Goal: Task Accomplishment & Management: Manage account settings

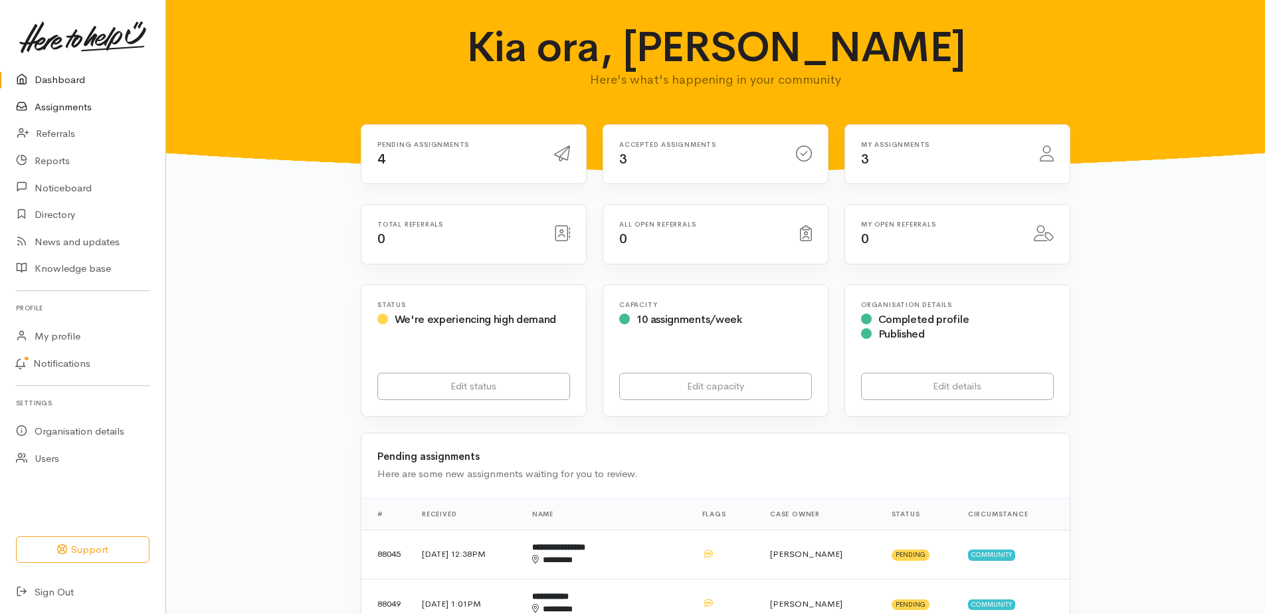
click at [65, 118] on link "Assignments" at bounding box center [82, 107] width 165 height 27
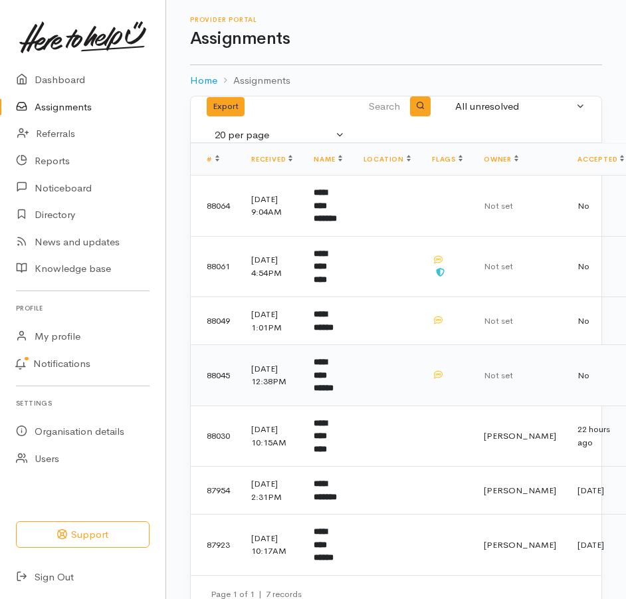
drag, startPoint x: 353, startPoint y: 424, endPoint x: 351, endPoint y: 431, distance: 7.6
click at [334, 392] on b "**********" at bounding box center [324, 374] width 20 height 35
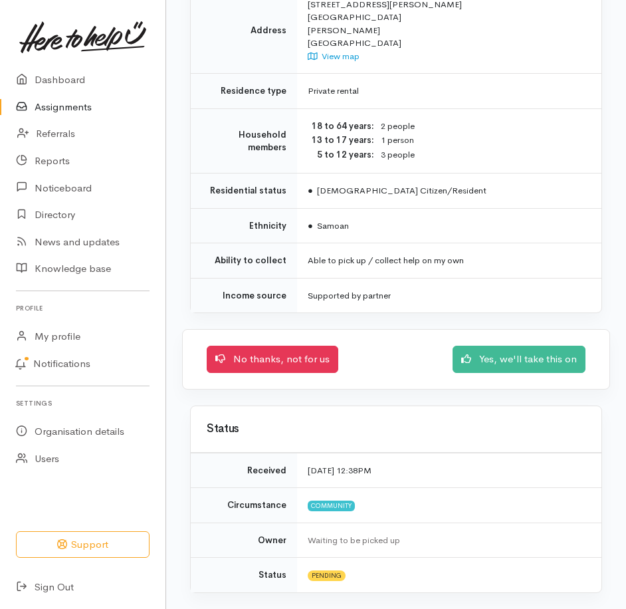
scroll to position [1373, 0]
click at [475, 344] on link "Yes, we'll take this on" at bounding box center [519, 357] width 133 height 27
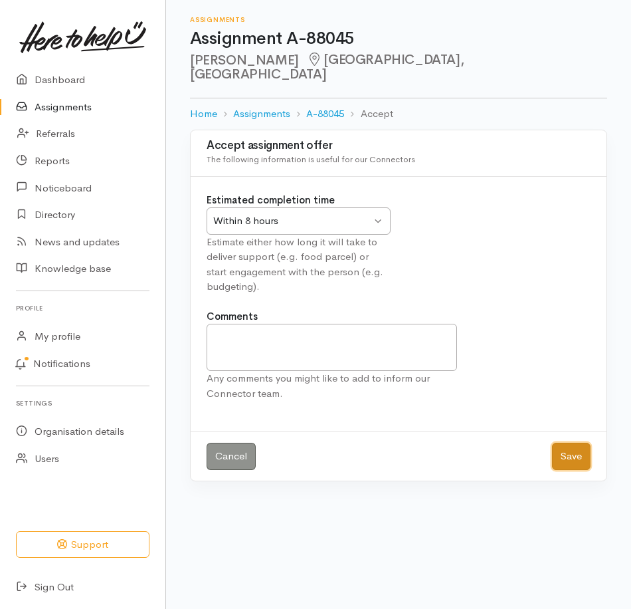
click at [570, 470] on button "Save" at bounding box center [571, 456] width 39 height 27
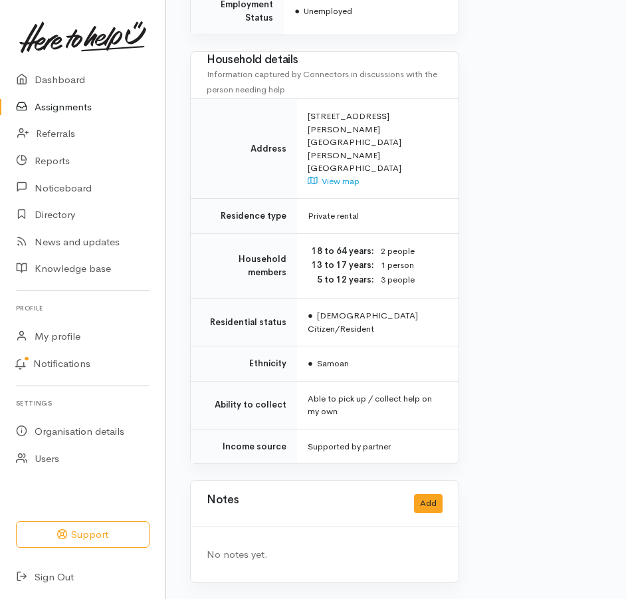
scroll to position [1217, 0]
click at [414, 500] on button "Add" at bounding box center [428, 503] width 29 height 19
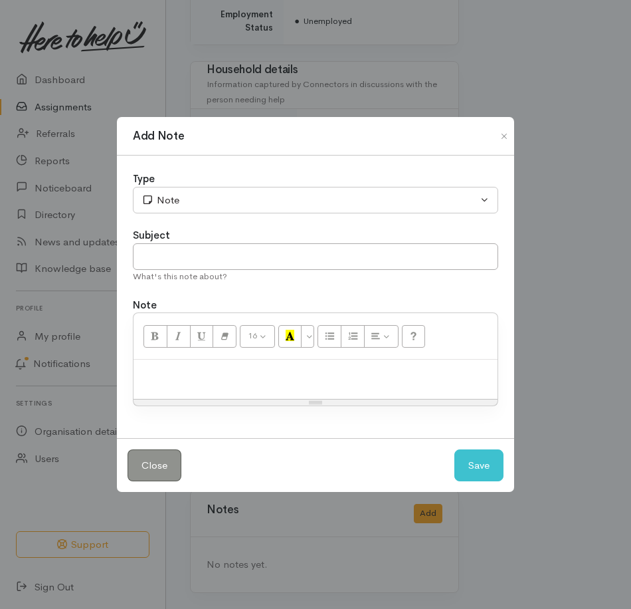
click at [250, 381] on p at bounding box center [315, 373] width 351 height 15
click at [473, 478] on button "Save" at bounding box center [478, 465] width 49 height 33
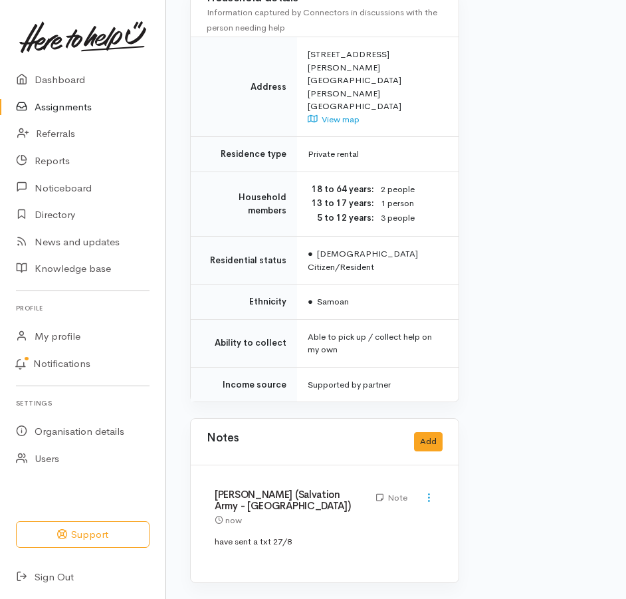
drag, startPoint x: 70, startPoint y: 110, endPoint x: 75, endPoint y: 114, distance: 7.1
click at [70, 110] on link "Assignments" at bounding box center [82, 107] width 165 height 27
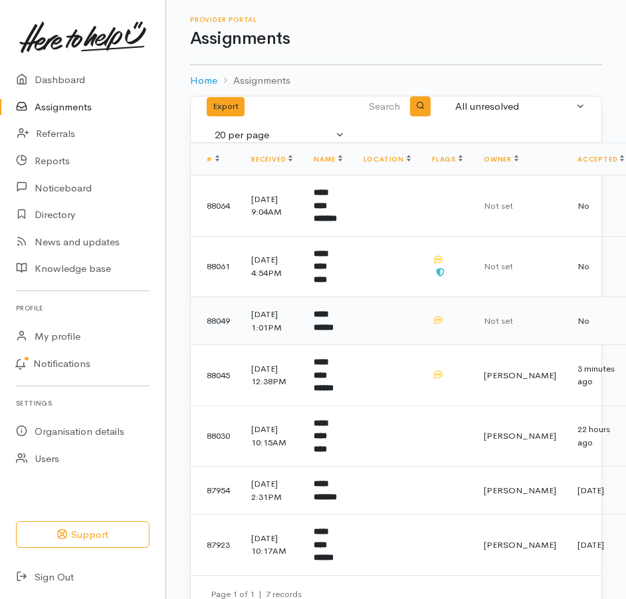
click at [352, 345] on td "**********" at bounding box center [327, 321] width 49 height 48
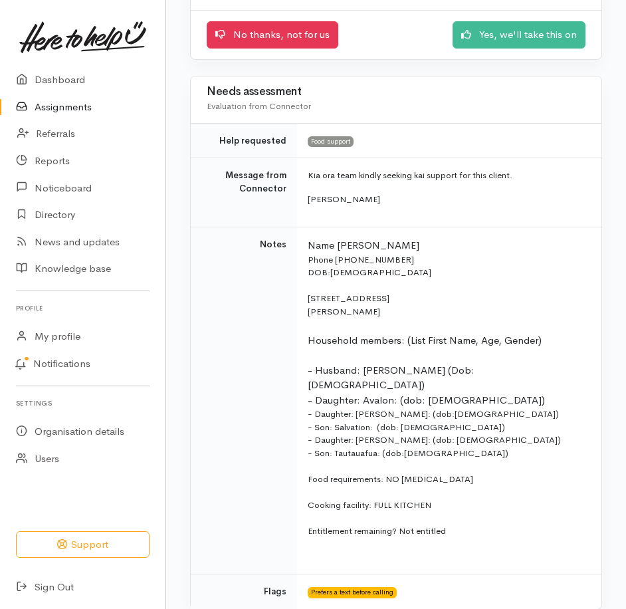
scroll to position [199, 0]
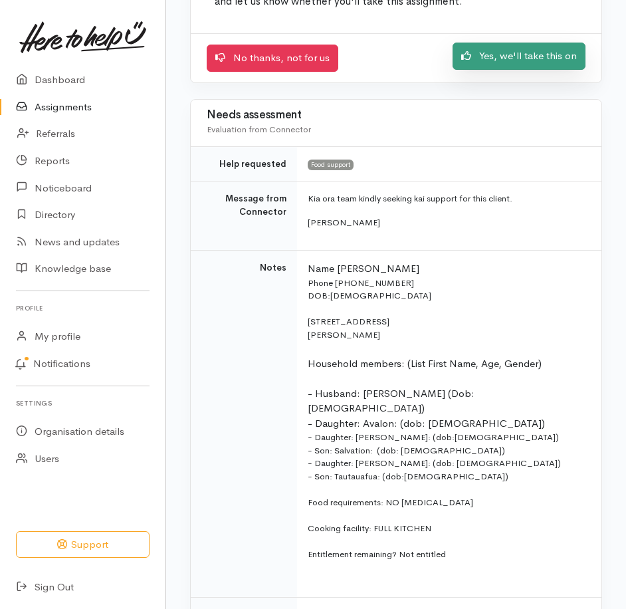
click at [503, 70] on link "Yes, we'll take this on" at bounding box center [519, 56] width 133 height 27
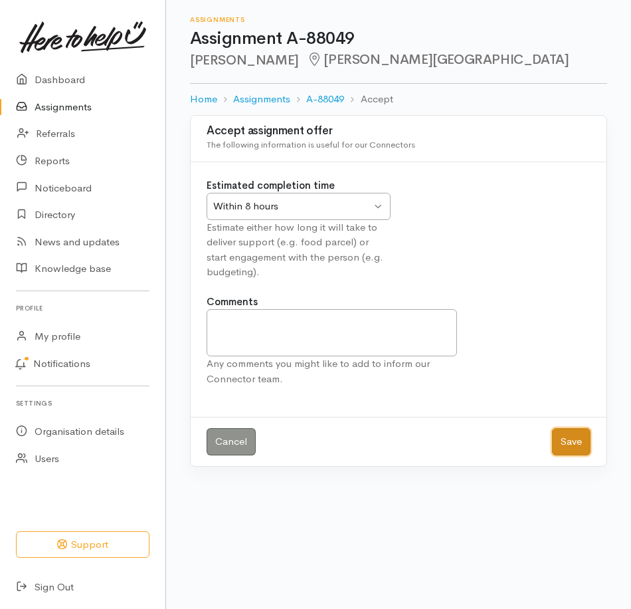
click at [575, 455] on button "Save" at bounding box center [571, 441] width 39 height 27
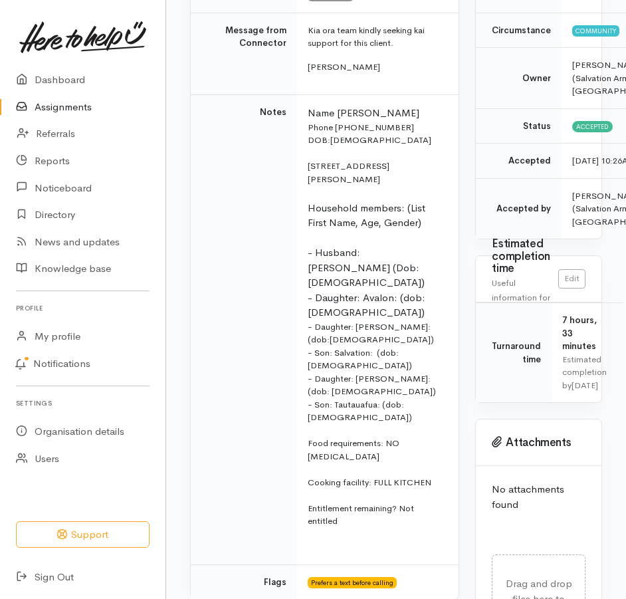
scroll to position [199, 0]
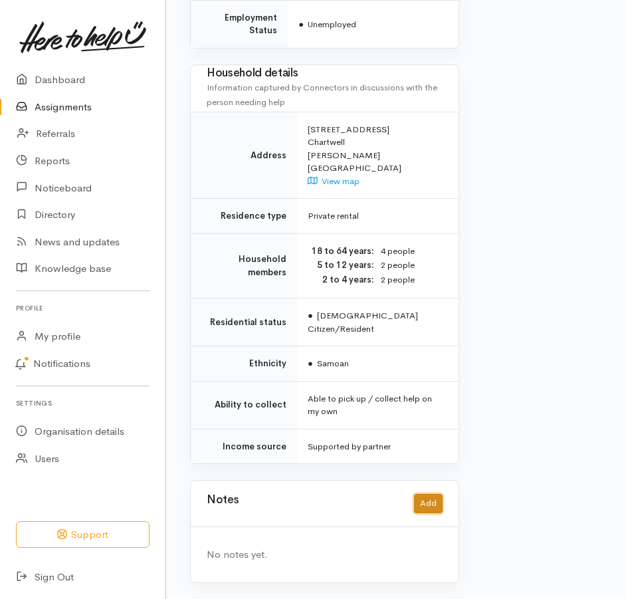
click at [427, 497] on button "Add" at bounding box center [428, 503] width 29 height 19
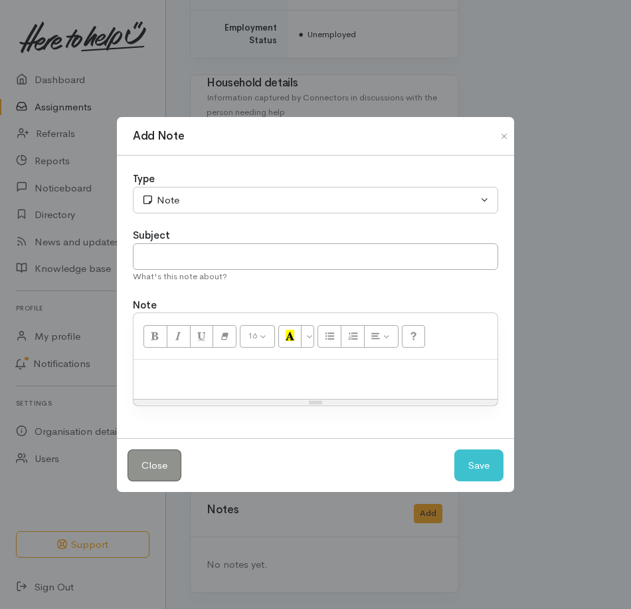
click at [201, 381] on p at bounding box center [315, 373] width 351 height 15
click at [471, 482] on button "Save" at bounding box center [478, 465] width 49 height 33
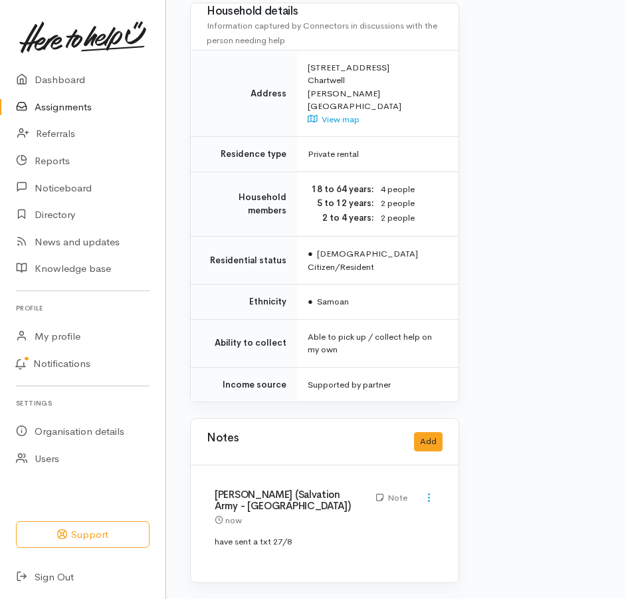
click at [77, 118] on link "Assignments" at bounding box center [82, 107] width 165 height 27
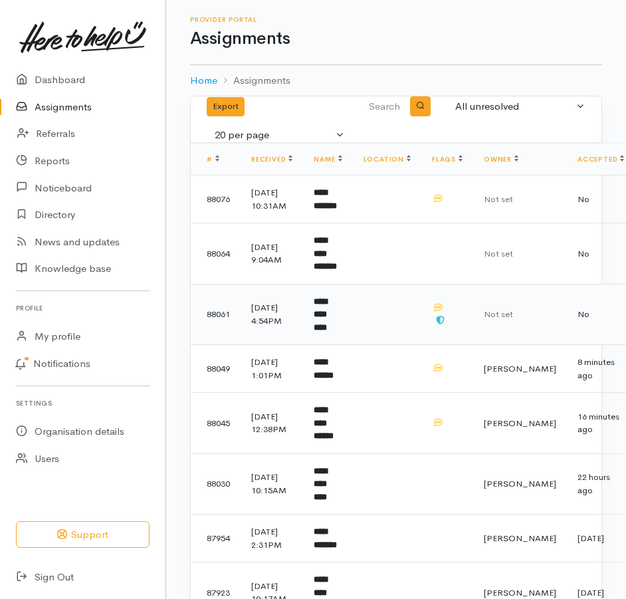
click at [327, 332] on b "**********" at bounding box center [320, 314] width 13 height 35
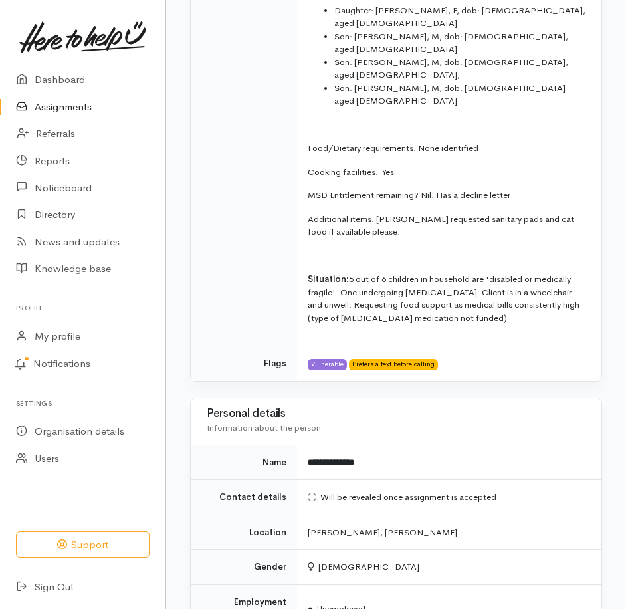
scroll to position [930, 0]
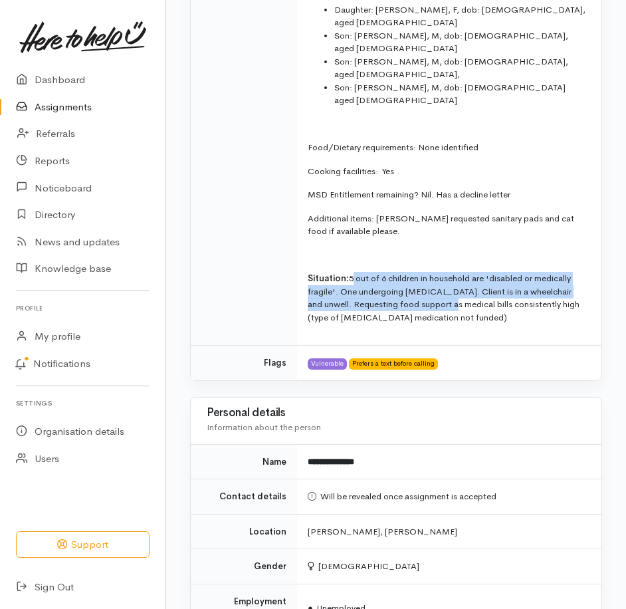
drag, startPoint x: 359, startPoint y: 365, endPoint x: 574, endPoint y: 389, distance: 216.5
click at [574, 324] on p "Situation: 5 out of 6 children in household are 'disabled or medically fragile'…" at bounding box center [447, 298] width 278 height 52
copy p "5 out of 6 children in household are 'disabled or medically fragile'. One under…"
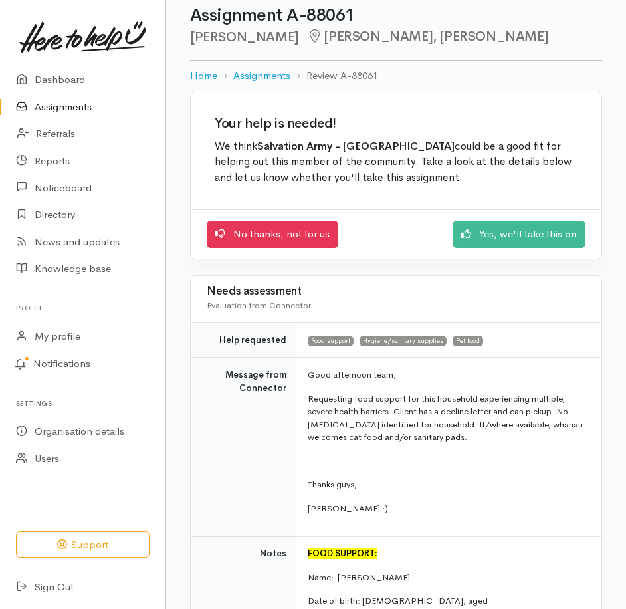
scroll to position [0, 0]
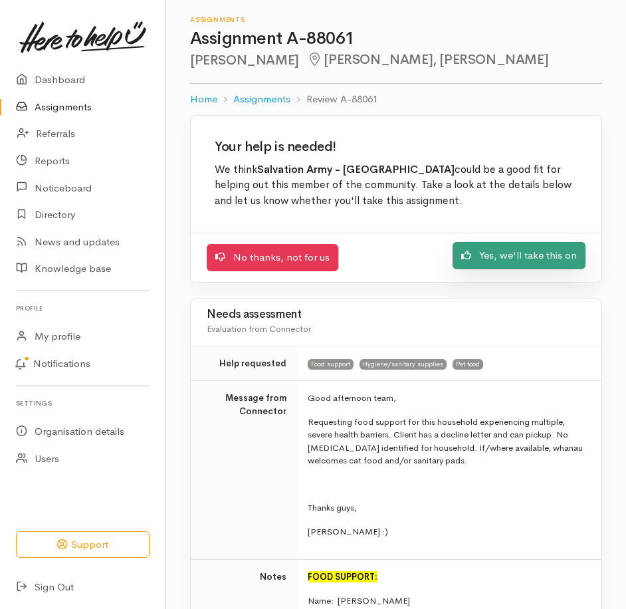
click at [468, 269] on link "Yes, we'll take this on" at bounding box center [519, 255] width 133 height 27
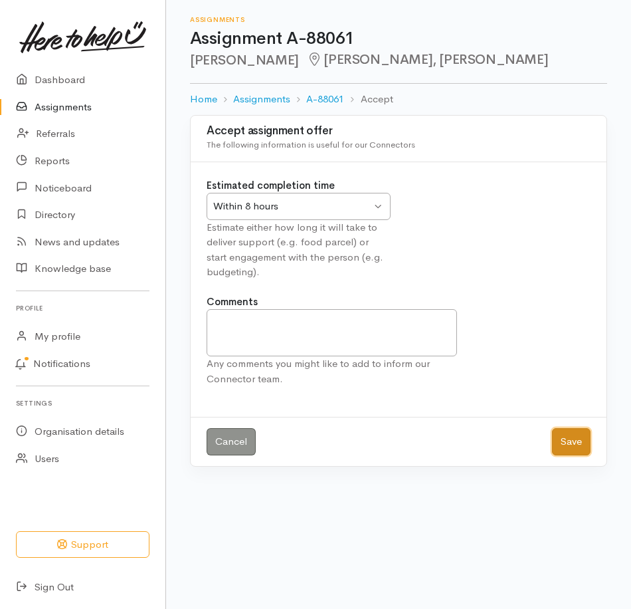
click at [569, 455] on button "Save" at bounding box center [571, 441] width 39 height 27
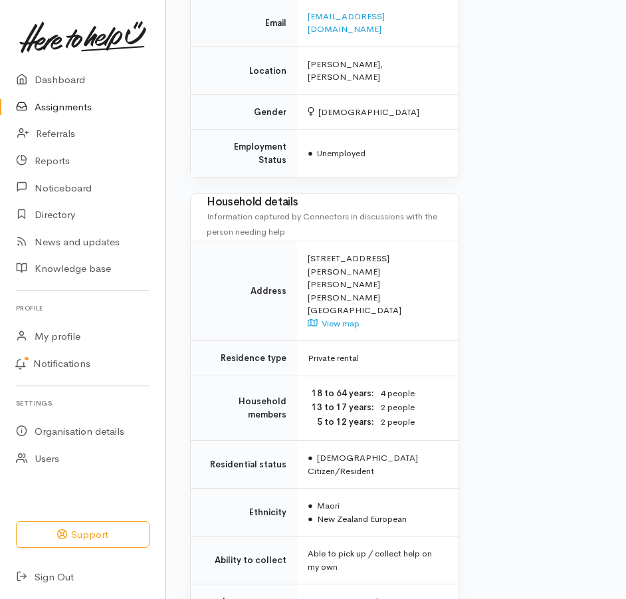
scroll to position [2115, 0]
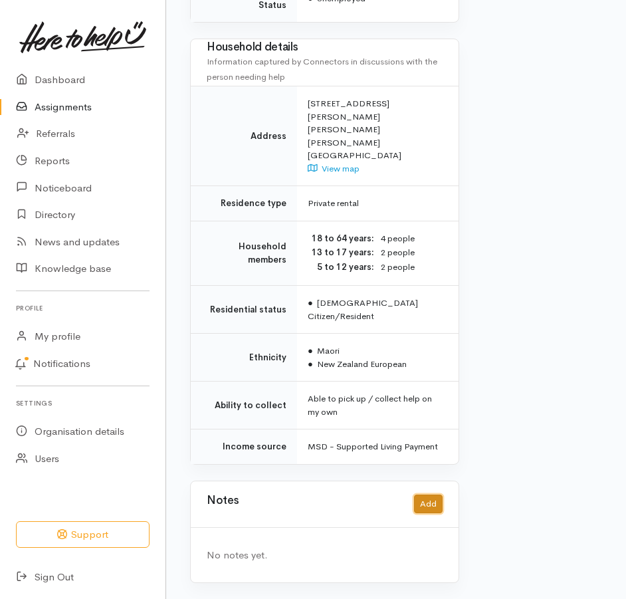
click at [423, 494] on button "Add" at bounding box center [428, 503] width 29 height 19
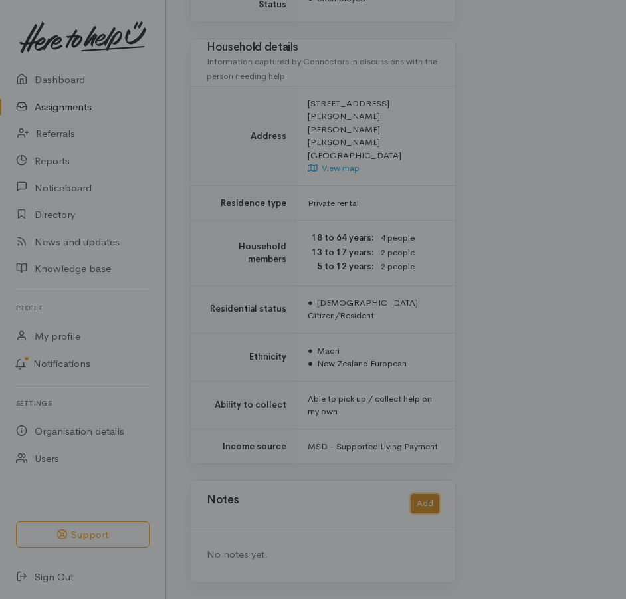
scroll to position [2105, 0]
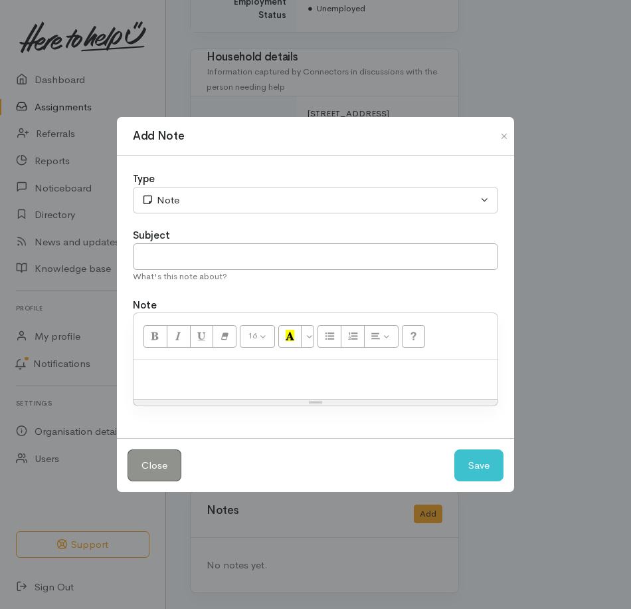
click at [219, 375] on p at bounding box center [315, 373] width 351 height 15
click at [465, 475] on button "Save" at bounding box center [478, 465] width 49 height 33
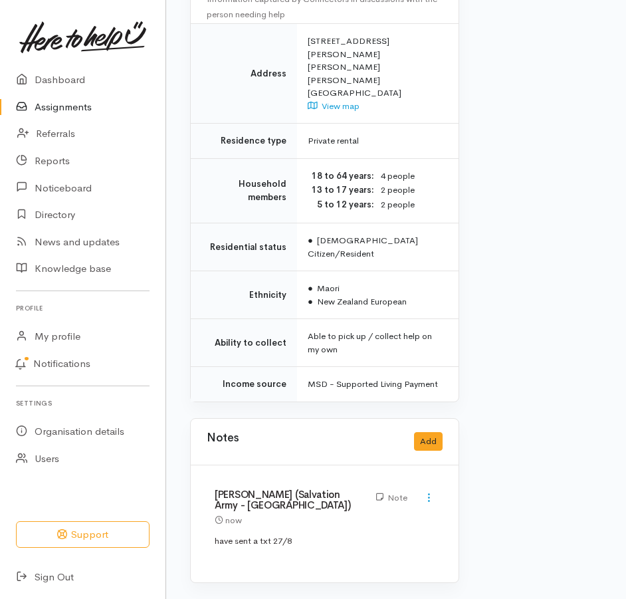
click at [81, 113] on link "Assignments" at bounding box center [82, 107] width 165 height 27
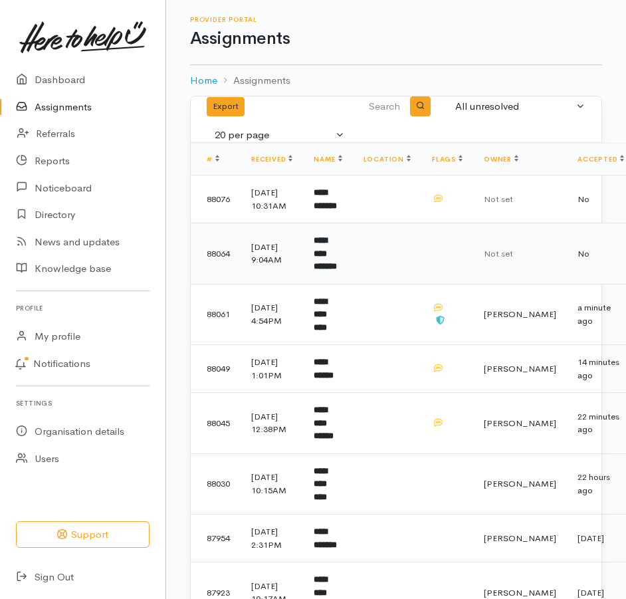
click at [337, 270] on b "**********" at bounding box center [325, 253] width 23 height 35
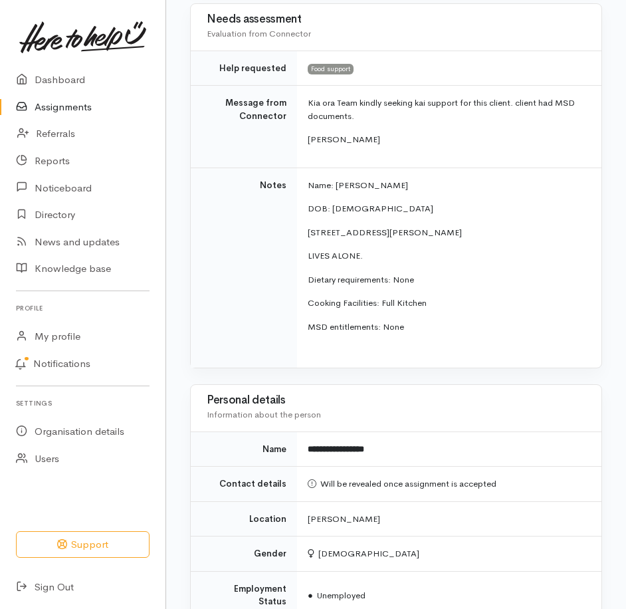
scroll to position [266, 0]
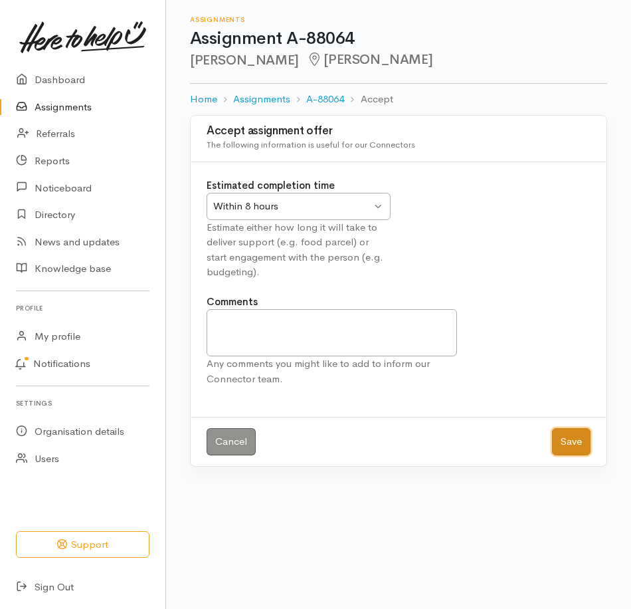
click at [569, 455] on button "Save" at bounding box center [571, 441] width 39 height 27
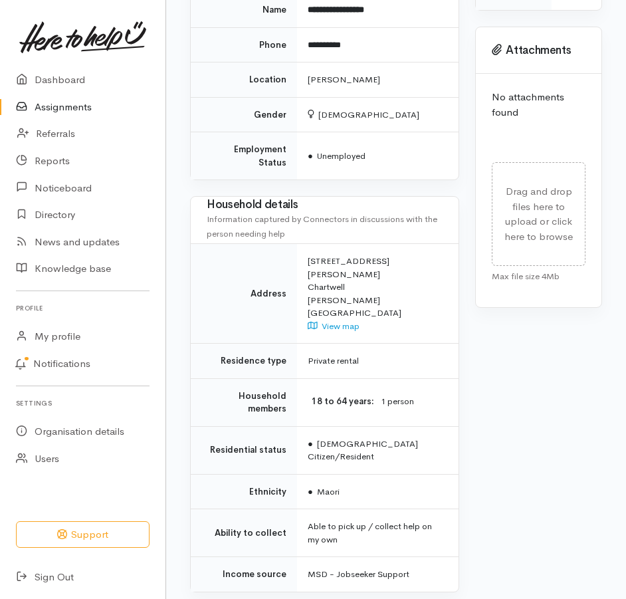
scroll to position [851, 0]
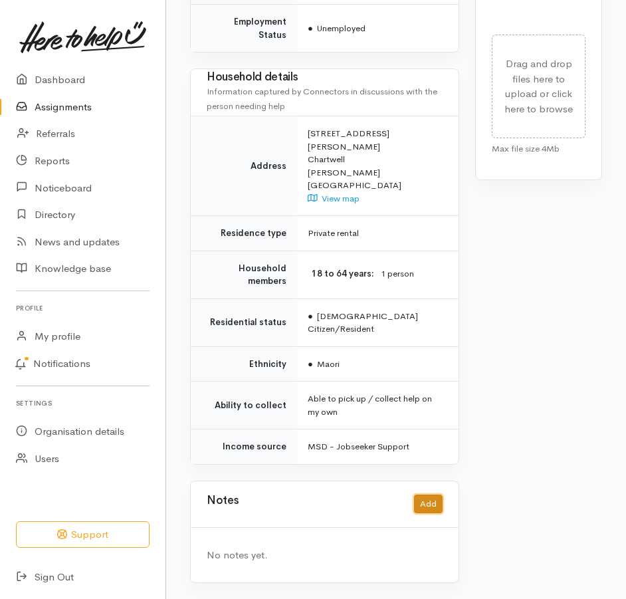
click at [415, 494] on button "Add" at bounding box center [428, 503] width 29 height 19
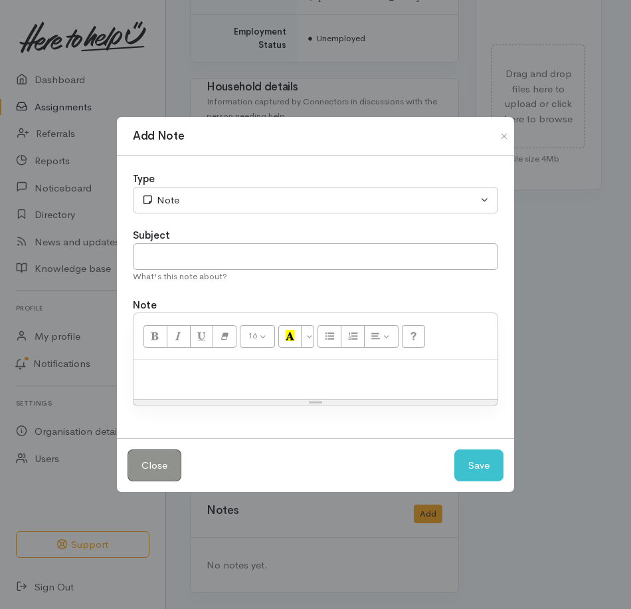
click at [200, 379] on p at bounding box center [315, 373] width 351 height 15
click at [472, 476] on button "Save" at bounding box center [478, 465] width 49 height 33
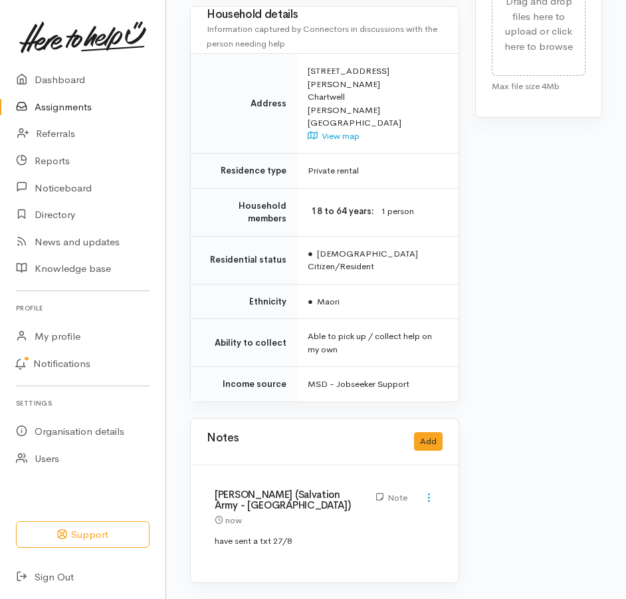
click at [78, 114] on link "Assignments" at bounding box center [82, 107] width 165 height 27
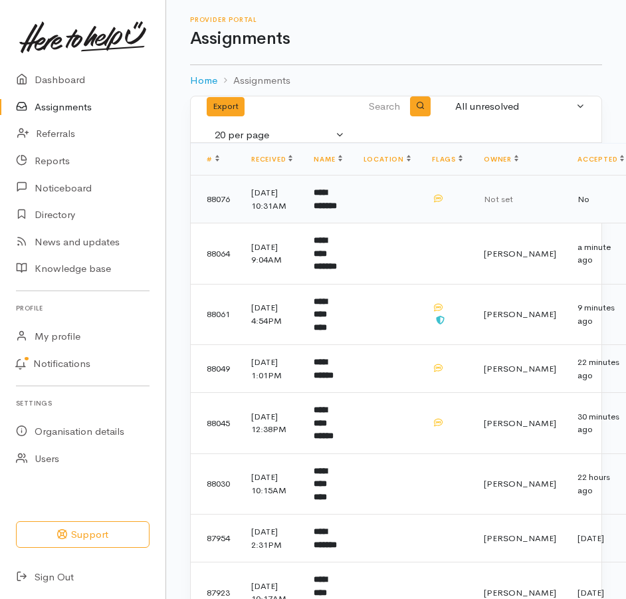
click at [337, 210] on b "**********" at bounding box center [325, 199] width 23 height 22
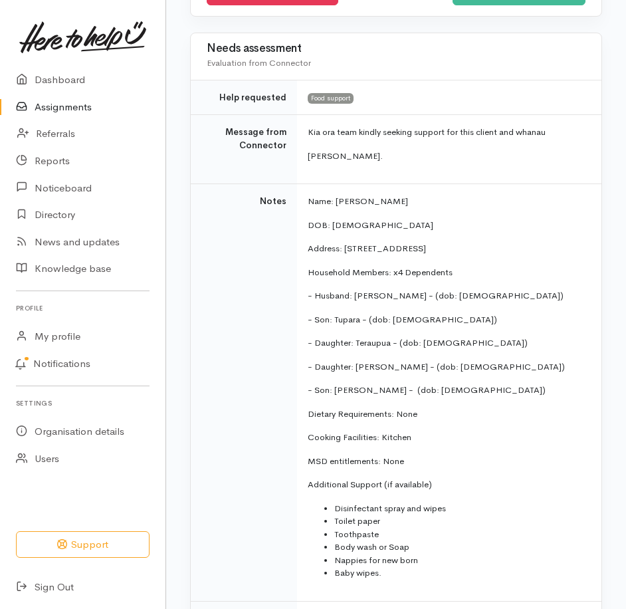
scroll to position [199, 0]
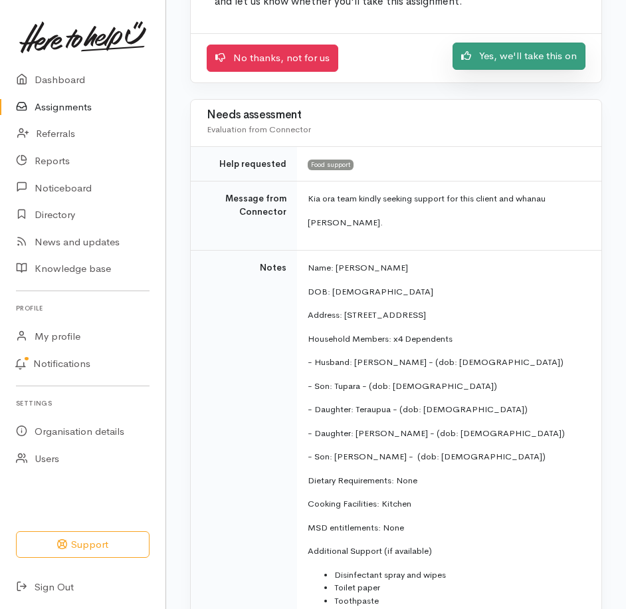
click at [522, 70] on link "Yes, we'll take this on" at bounding box center [519, 56] width 133 height 27
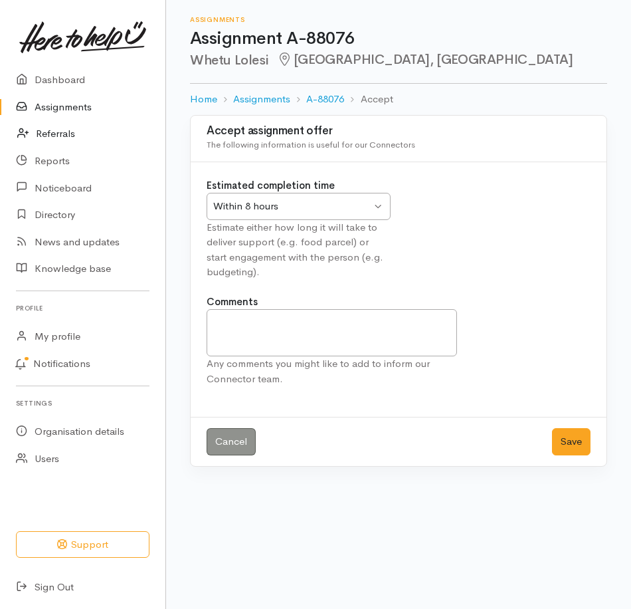
drag, startPoint x: 60, startPoint y: 109, endPoint x: 94, endPoint y: 148, distance: 51.8
click at [60, 109] on link "Assignments" at bounding box center [82, 107] width 165 height 27
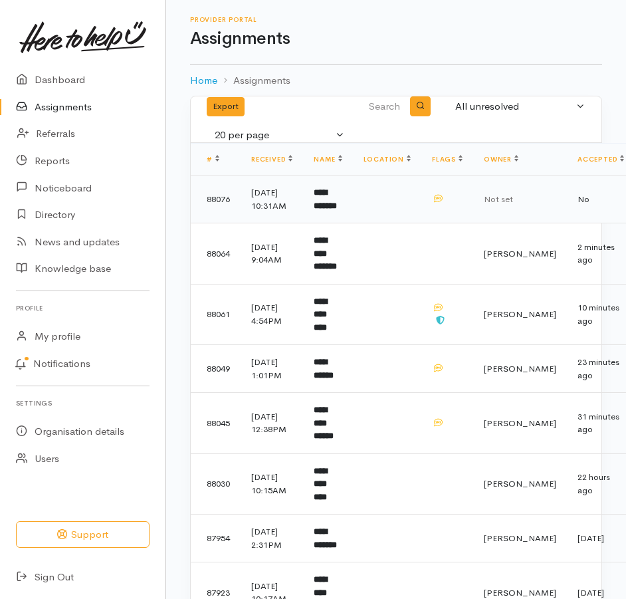
click at [337, 210] on b "**********" at bounding box center [325, 199] width 23 height 22
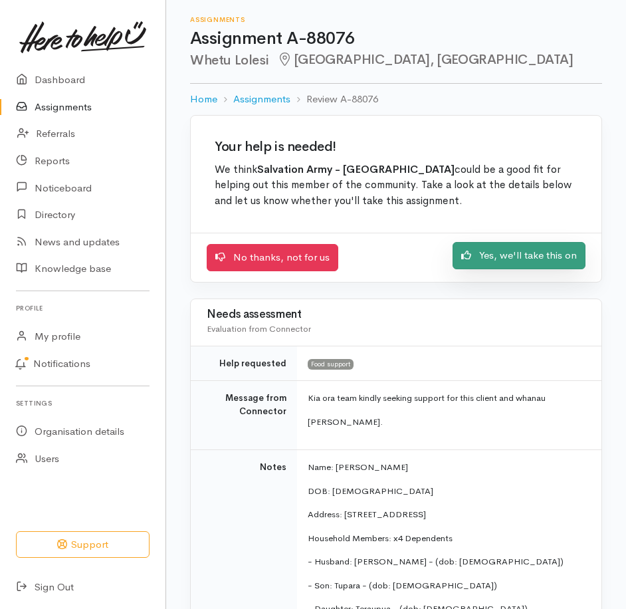
click at [470, 269] on link "Yes, we'll take this on" at bounding box center [519, 255] width 133 height 27
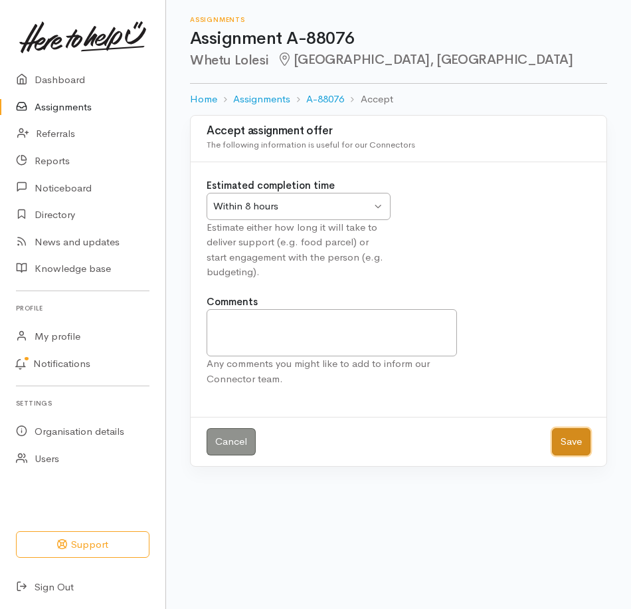
click at [554, 455] on button "Save" at bounding box center [571, 441] width 39 height 27
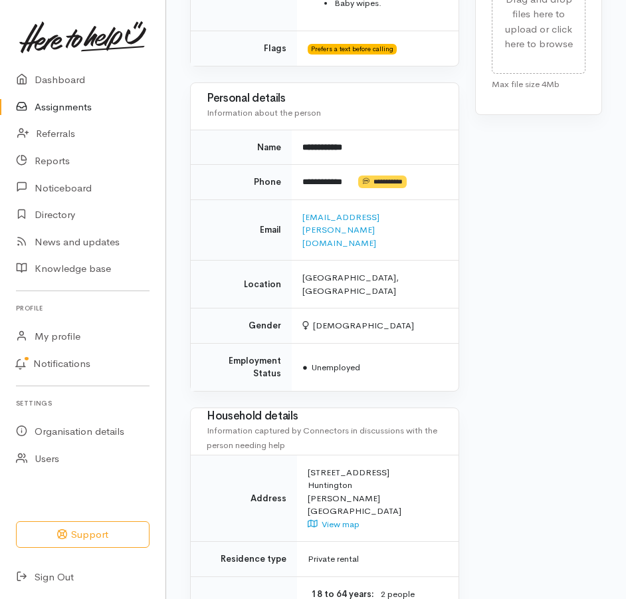
scroll to position [864, 0]
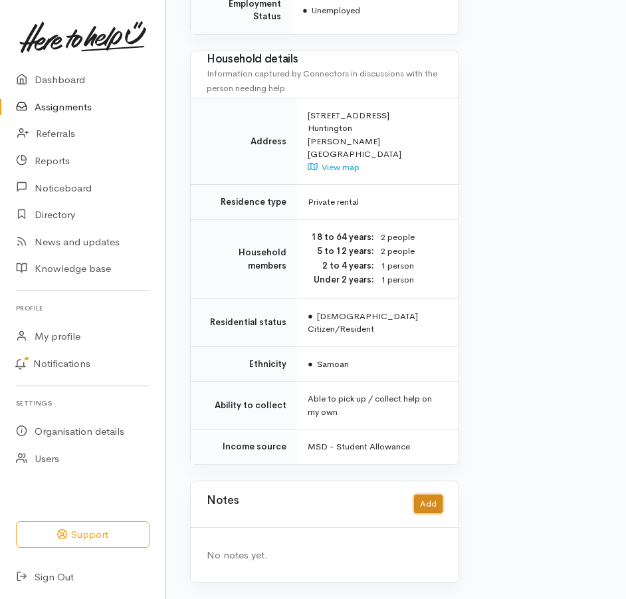
click at [431, 494] on button "Add" at bounding box center [428, 503] width 29 height 19
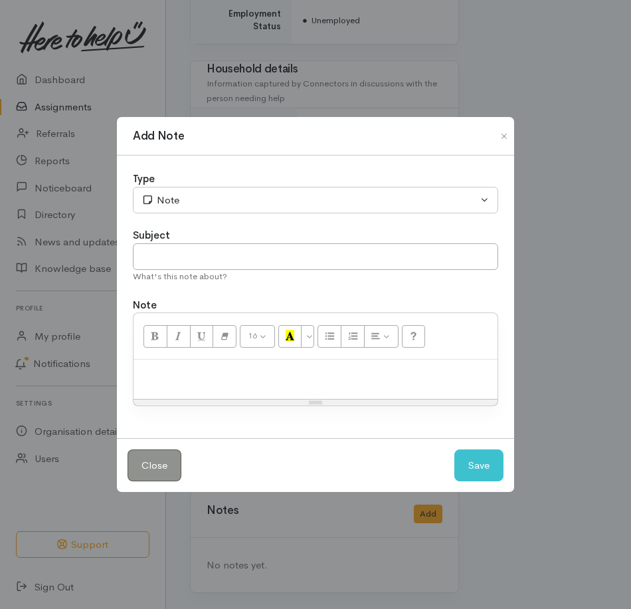
click at [251, 380] on p at bounding box center [315, 373] width 351 height 15
click at [474, 476] on button "Save" at bounding box center [478, 465] width 49 height 33
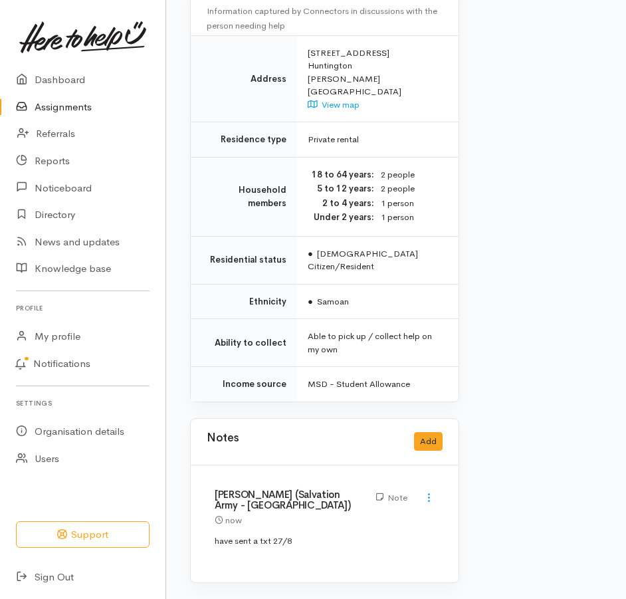
click at [68, 116] on link "Assignments" at bounding box center [82, 107] width 165 height 27
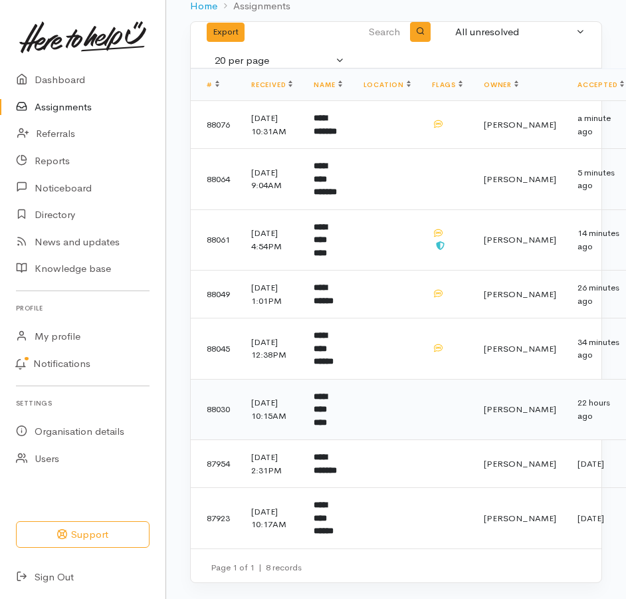
scroll to position [195, 0]
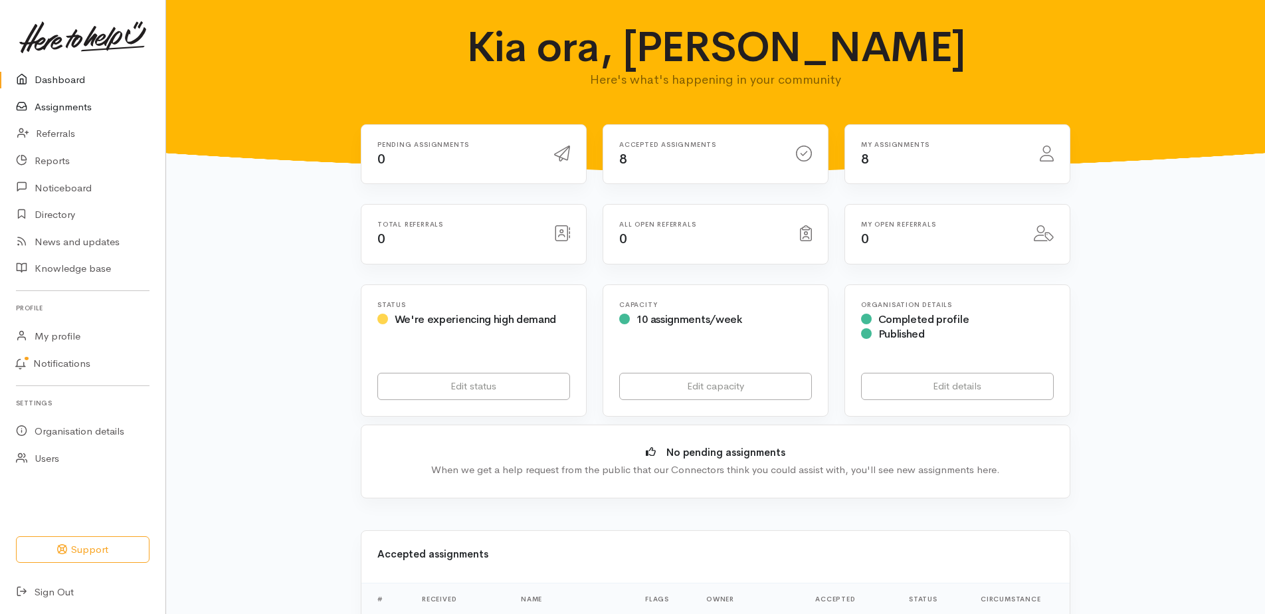
click at [81, 116] on link "Assignments" at bounding box center [82, 107] width 165 height 27
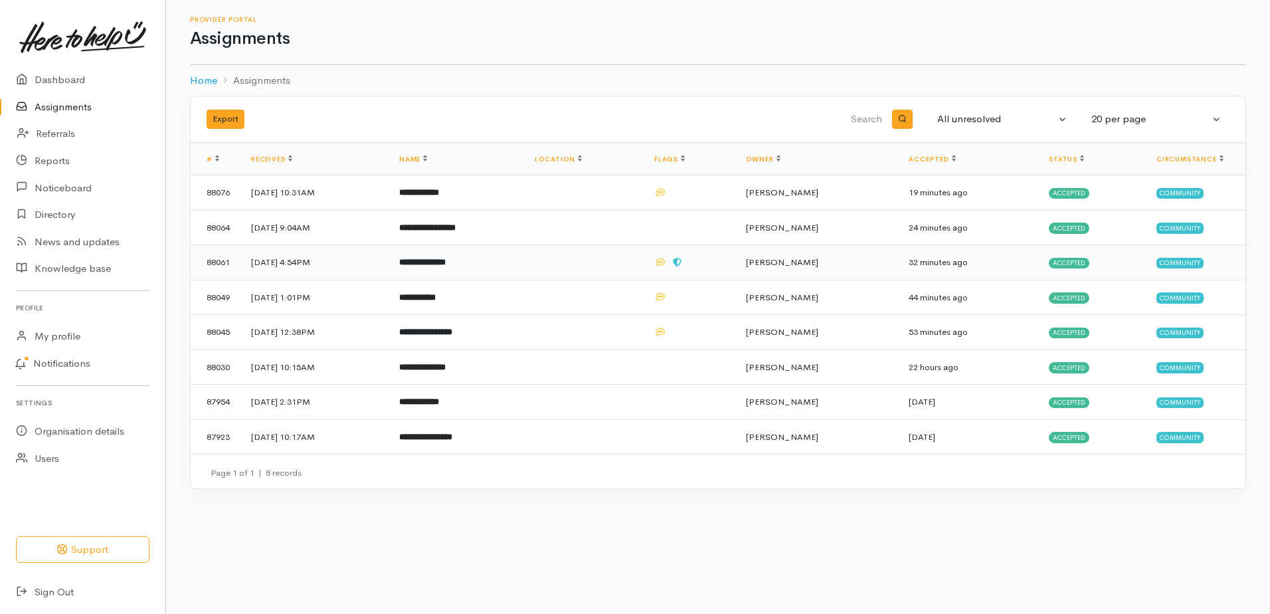
click at [446, 266] on b "**********" at bounding box center [422, 262] width 47 height 9
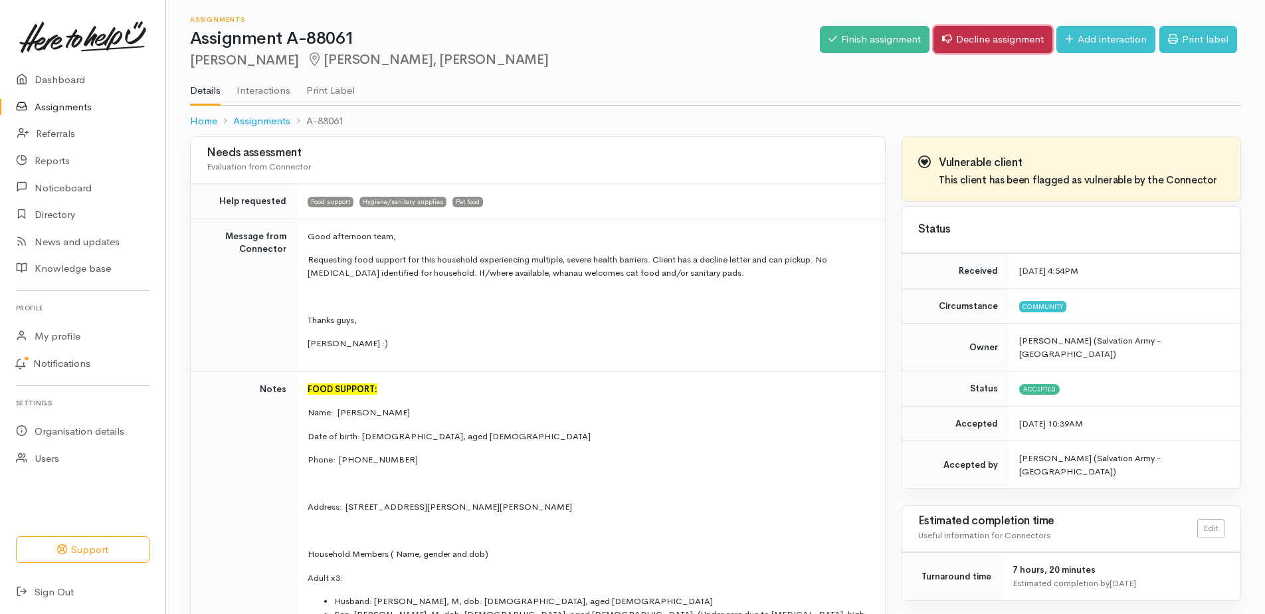
click at [942, 43] on link "Decline assignment" at bounding box center [993, 39] width 119 height 27
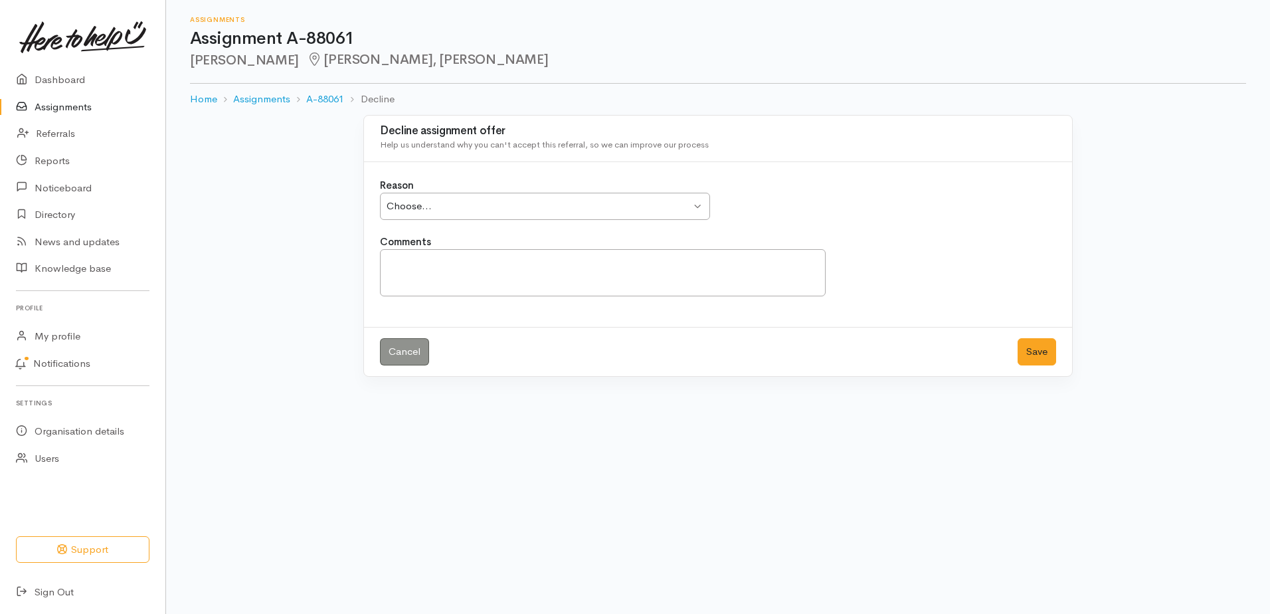
click at [490, 214] on div "Choose..." at bounding box center [539, 206] width 304 height 15
click at [1028, 365] on button "Save" at bounding box center [1037, 351] width 39 height 27
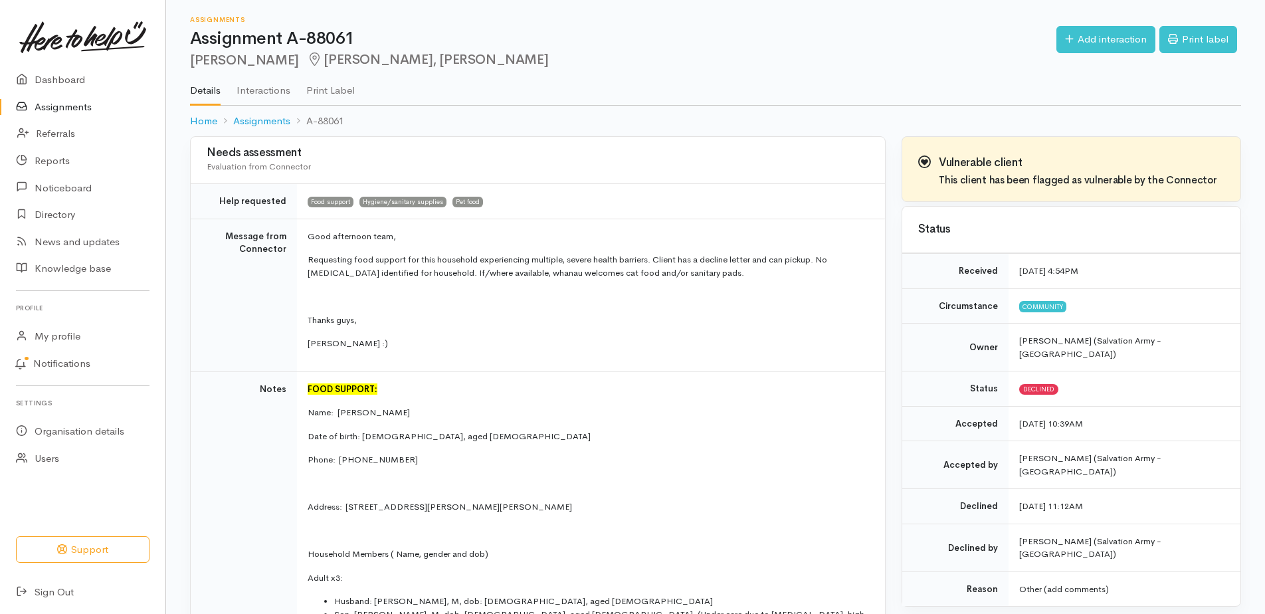
click at [72, 120] on link "Assignments" at bounding box center [82, 107] width 165 height 27
